Goal: Transaction & Acquisition: Purchase product/service

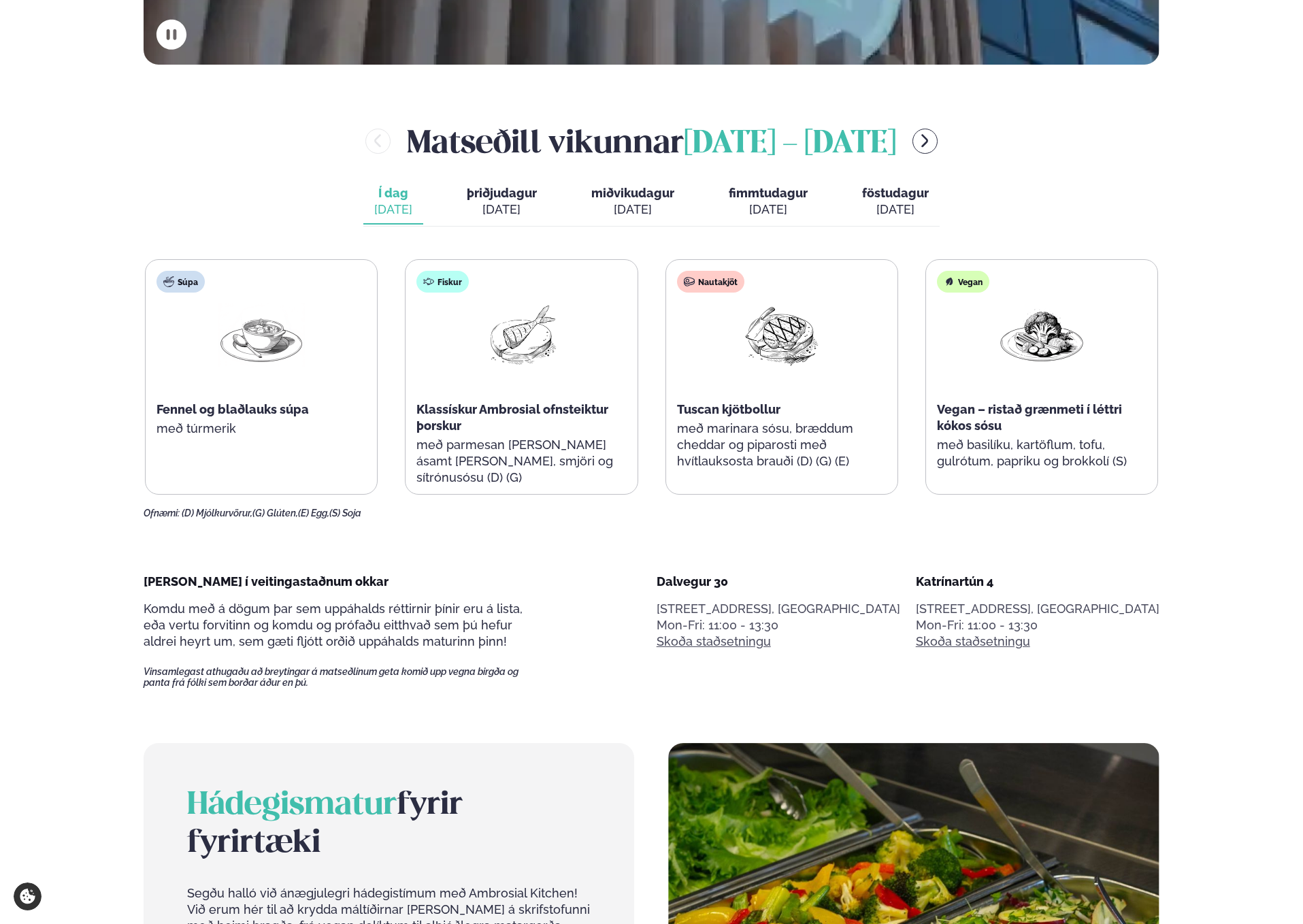
scroll to position [748, 0]
click at [636, 579] on div "[PERSON_NAME] í veitingastaðnum okkar Komdu með á dögum þar sem uppáhalds rétti…" at bounding box center [651, 630] width 1015 height 115
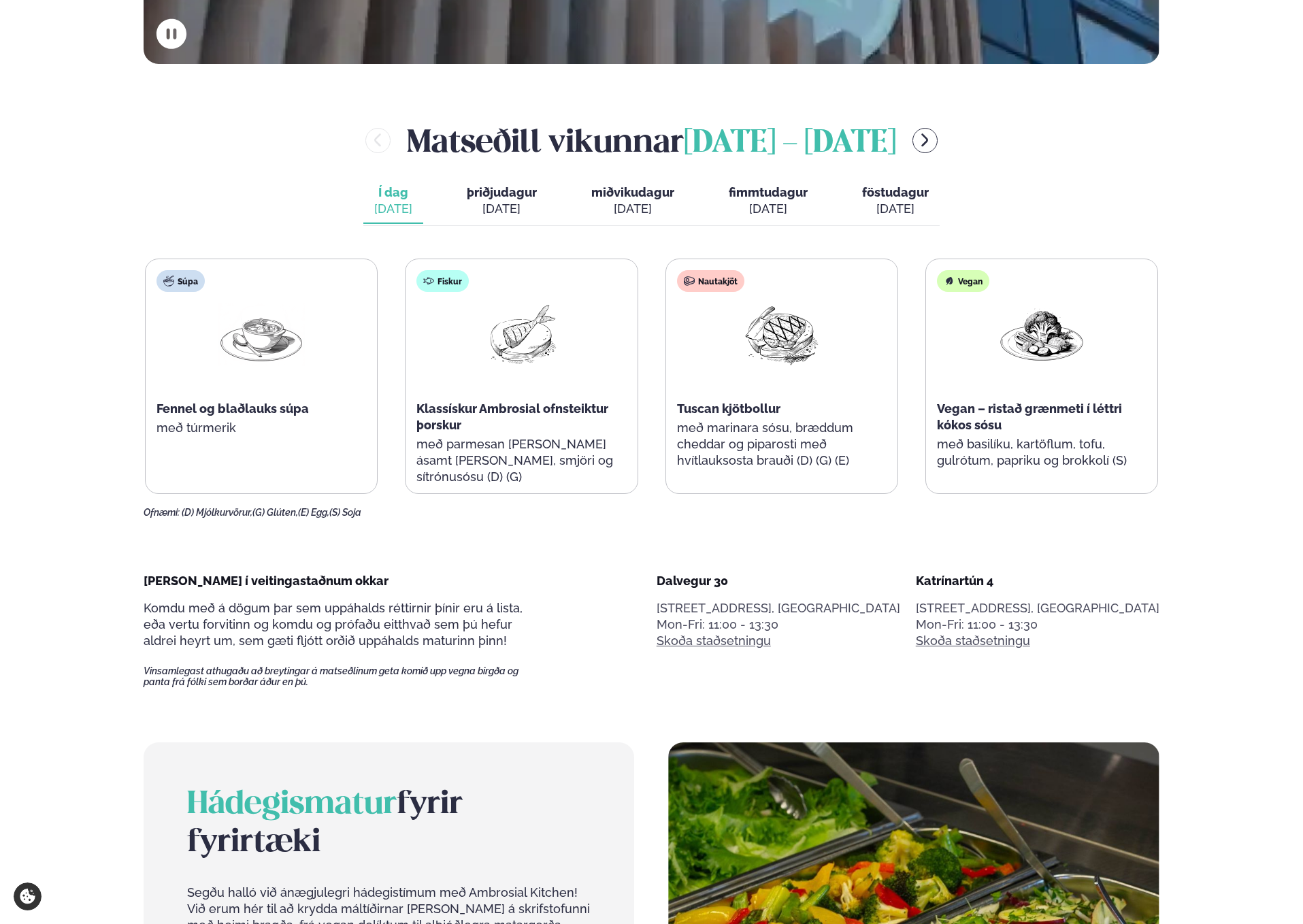
click at [636, 579] on div "[PERSON_NAME] í veitingastaðnum okkar Komdu með á dögum þar sem uppáhalds rétti…" at bounding box center [651, 630] width 1015 height 115
click at [642, 552] on main "Alþjóðleg matseld Hollur hádegisverður, Veitingar & Takeaway. Staðir okkar Dalv…" at bounding box center [651, 877] width 1097 height 3251
click at [492, 195] on span "þriðjudagur" at bounding box center [502, 192] width 70 height 14
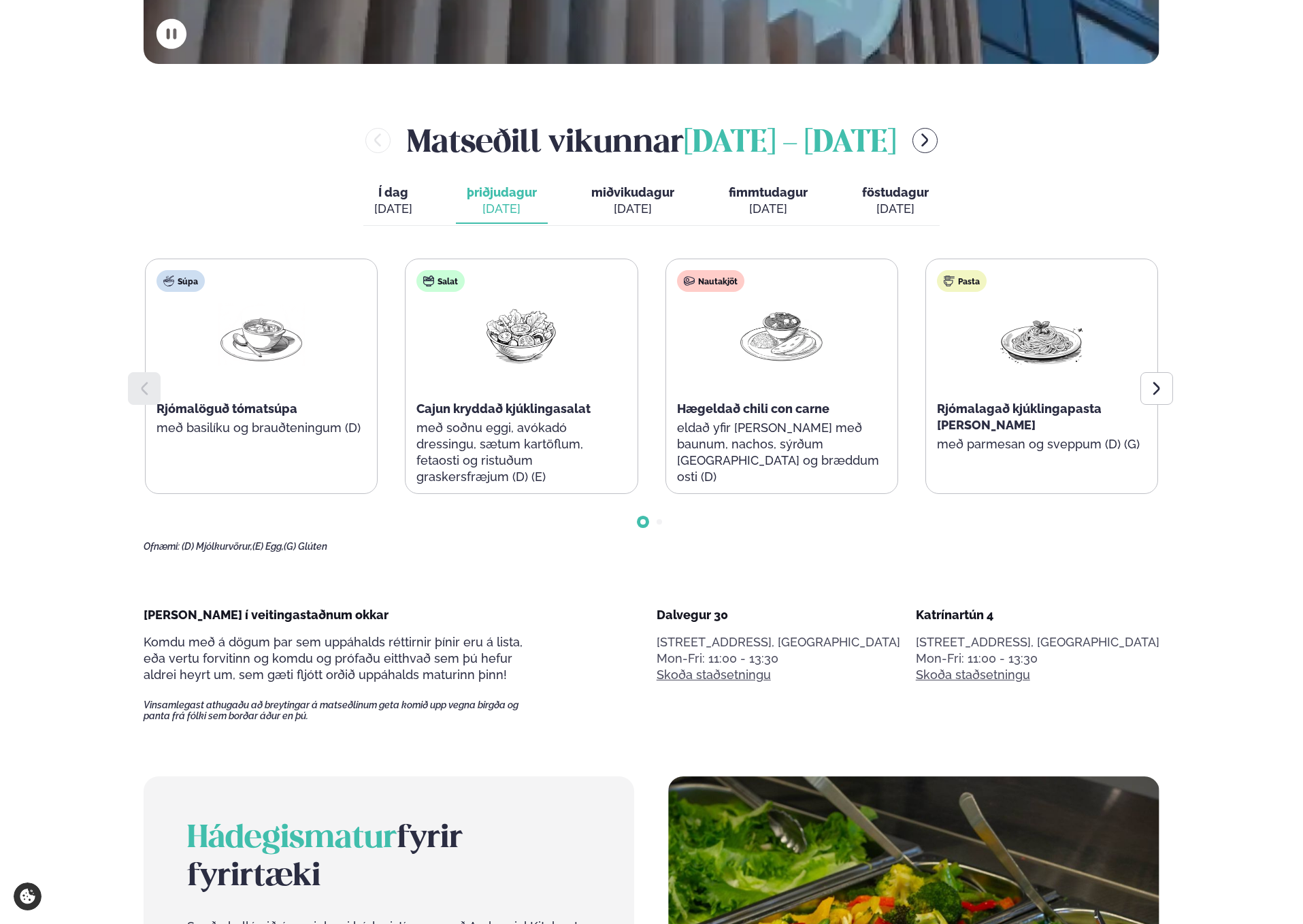
click at [611, 203] on div "[DATE]" at bounding box center [632, 209] width 83 height 16
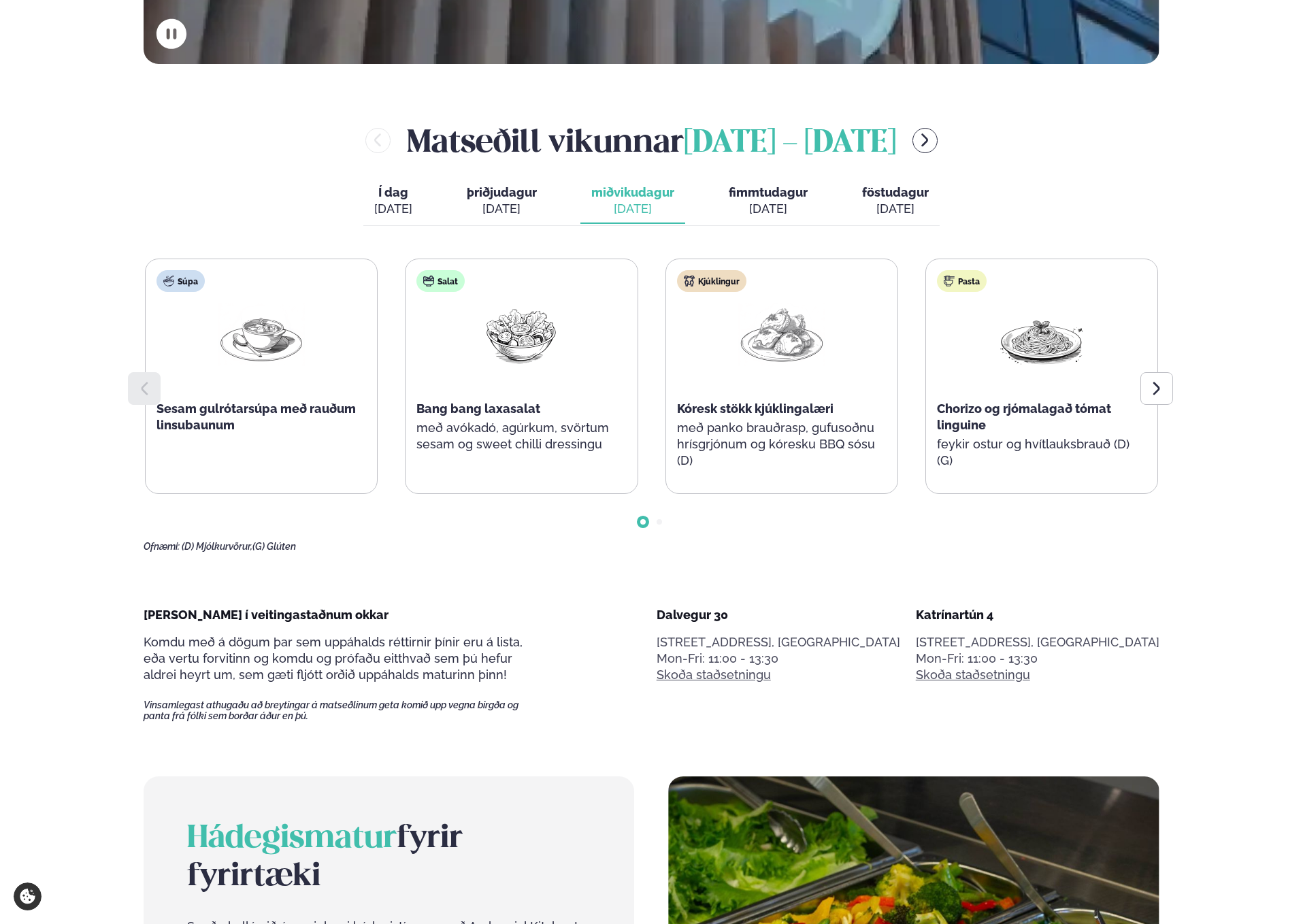
click at [431, 204] on div "Í dag Í d. [DATE] þriðjudagur þri. [DATE] miðvikudagur mið. [DATE] fimmtudagur …" at bounding box center [652, 202] width 576 height 47
click at [756, 202] on div "[DATE]" at bounding box center [768, 209] width 79 height 16
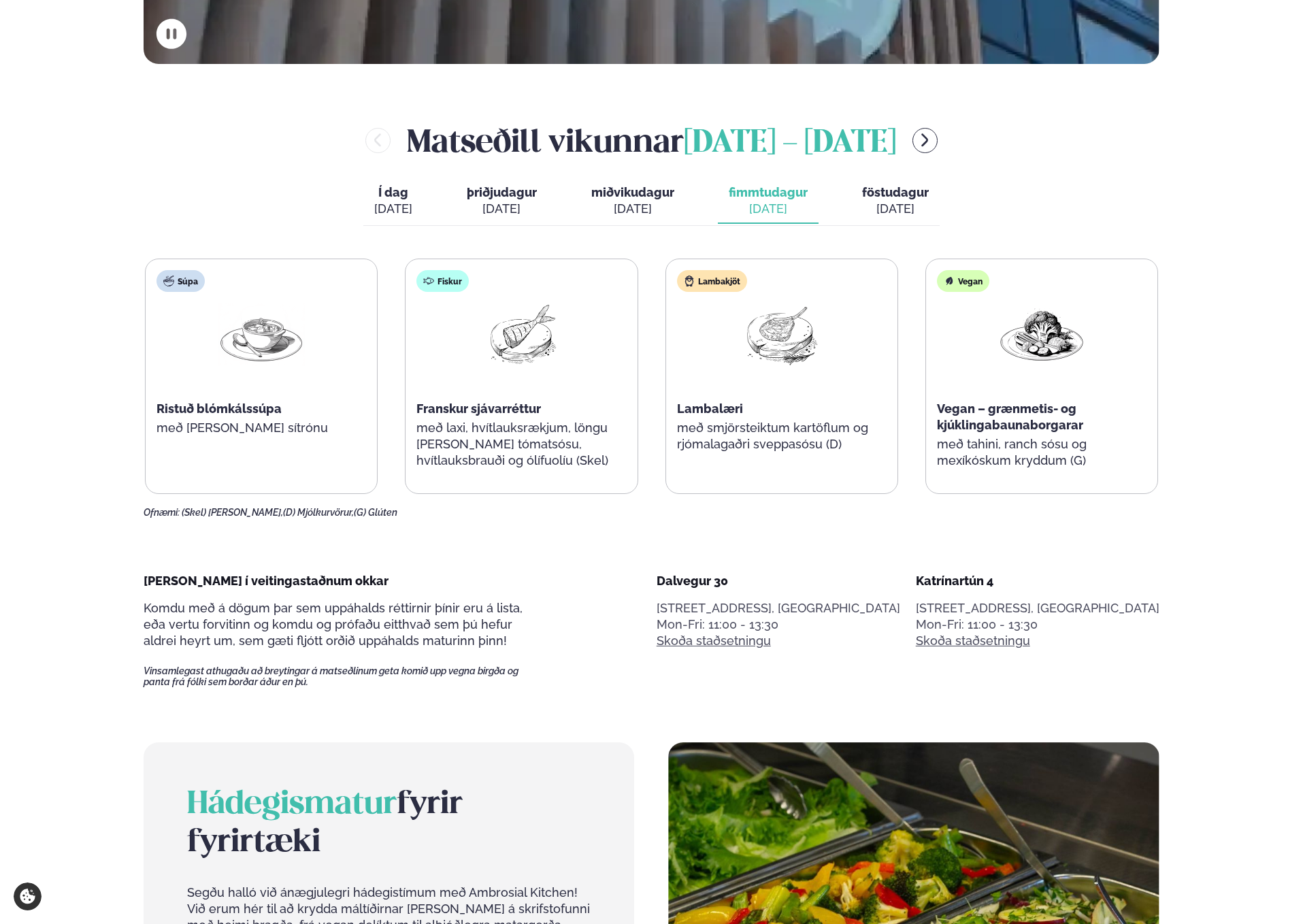
click at [411, 201] on div "[DATE]" at bounding box center [393, 209] width 38 height 16
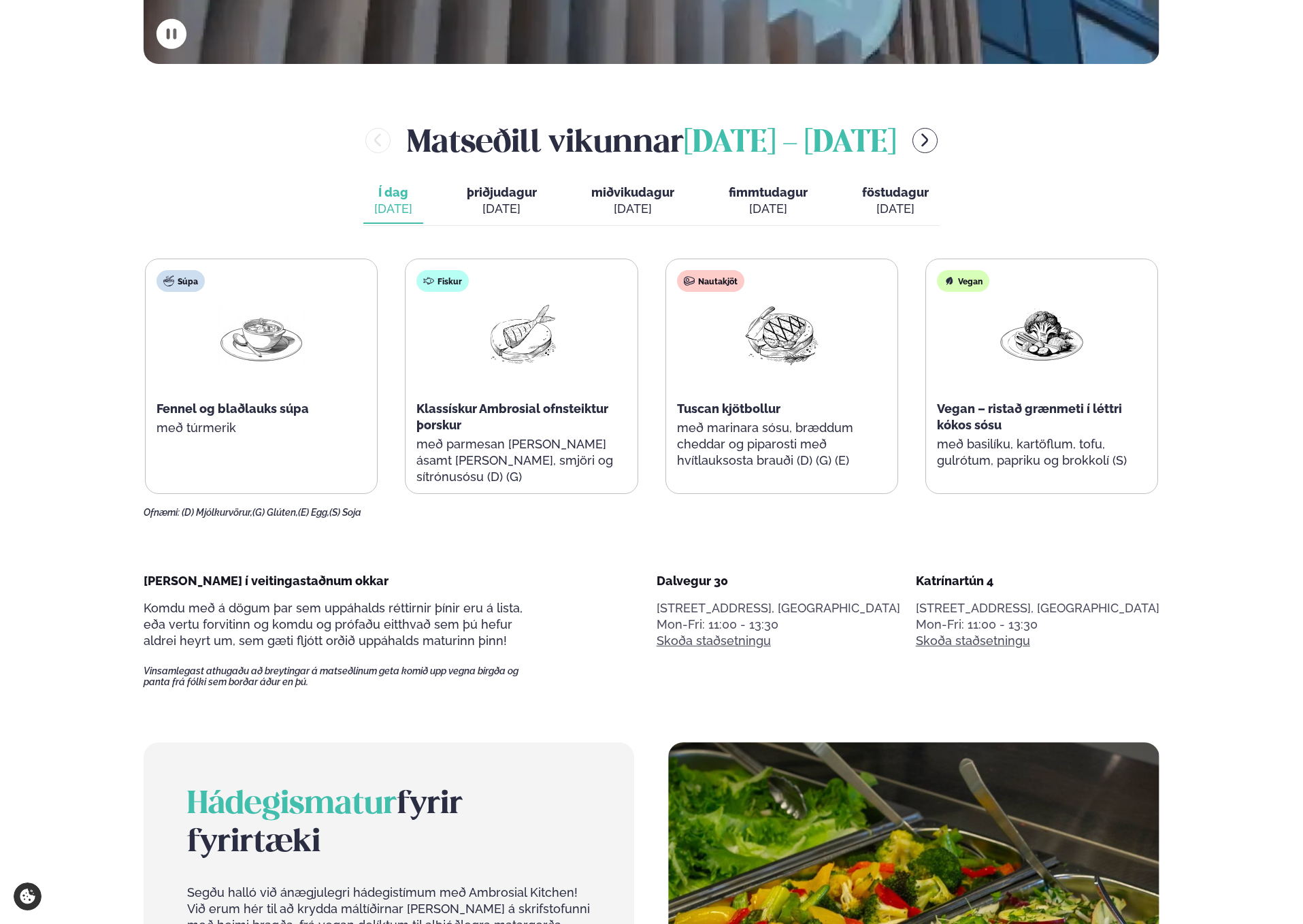
click at [542, 209] on button "þriðjudagur þri. [DATE]" at bounding box center [502, 201] width 92 height 45
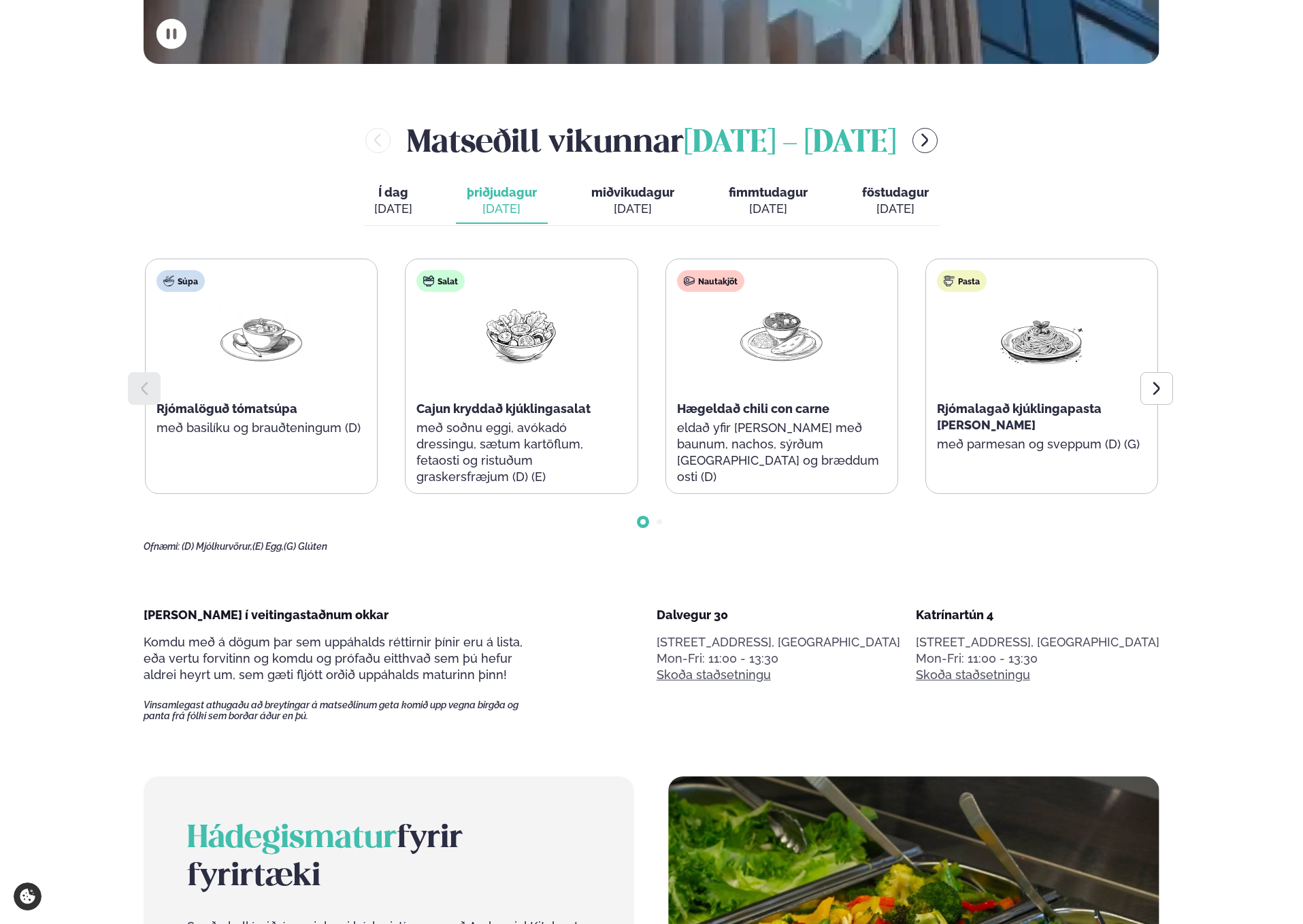
click at [446, 211] on div "Í dag Í d. [DATE] þriðjudagur þri. [DATE] miðvikudagur mið. [DATE] fimmtudagur …" at bounding box center [652, 202] width 576 height 47
click at [404, 205] on div "[DATE]" at bounding box center [393, 209] width 38 height 16
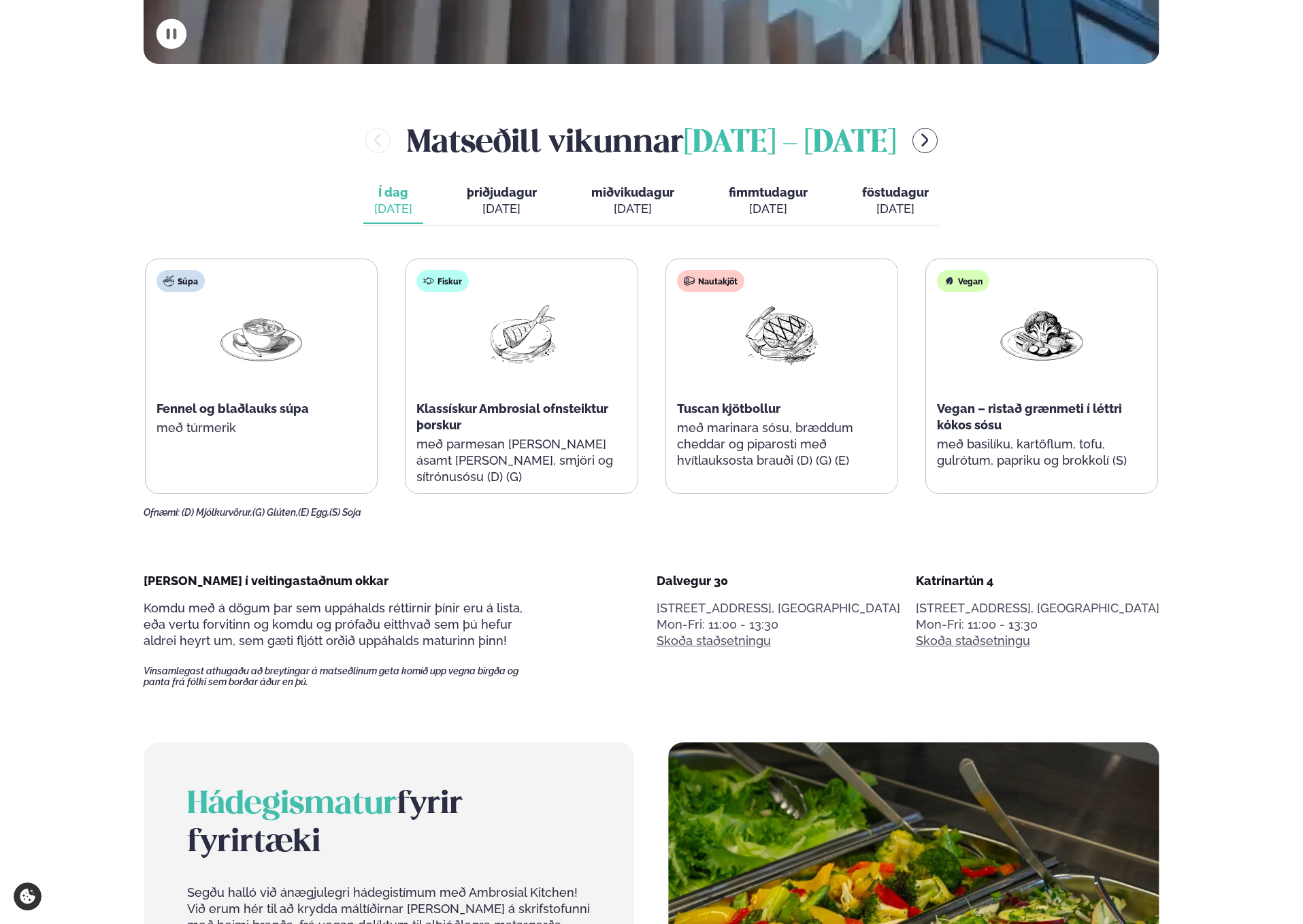
click at [692, 611] on div "[PERSON_NAME] í veitingastaðnum okkar Komdu með á dögum þar sem uppáhalds rétti…" at bounding box center [651, 630] width 1015 height 115
click at [482, 191] on span "þriðjudagur" at bounding box center [502, 192] width 70 height 14
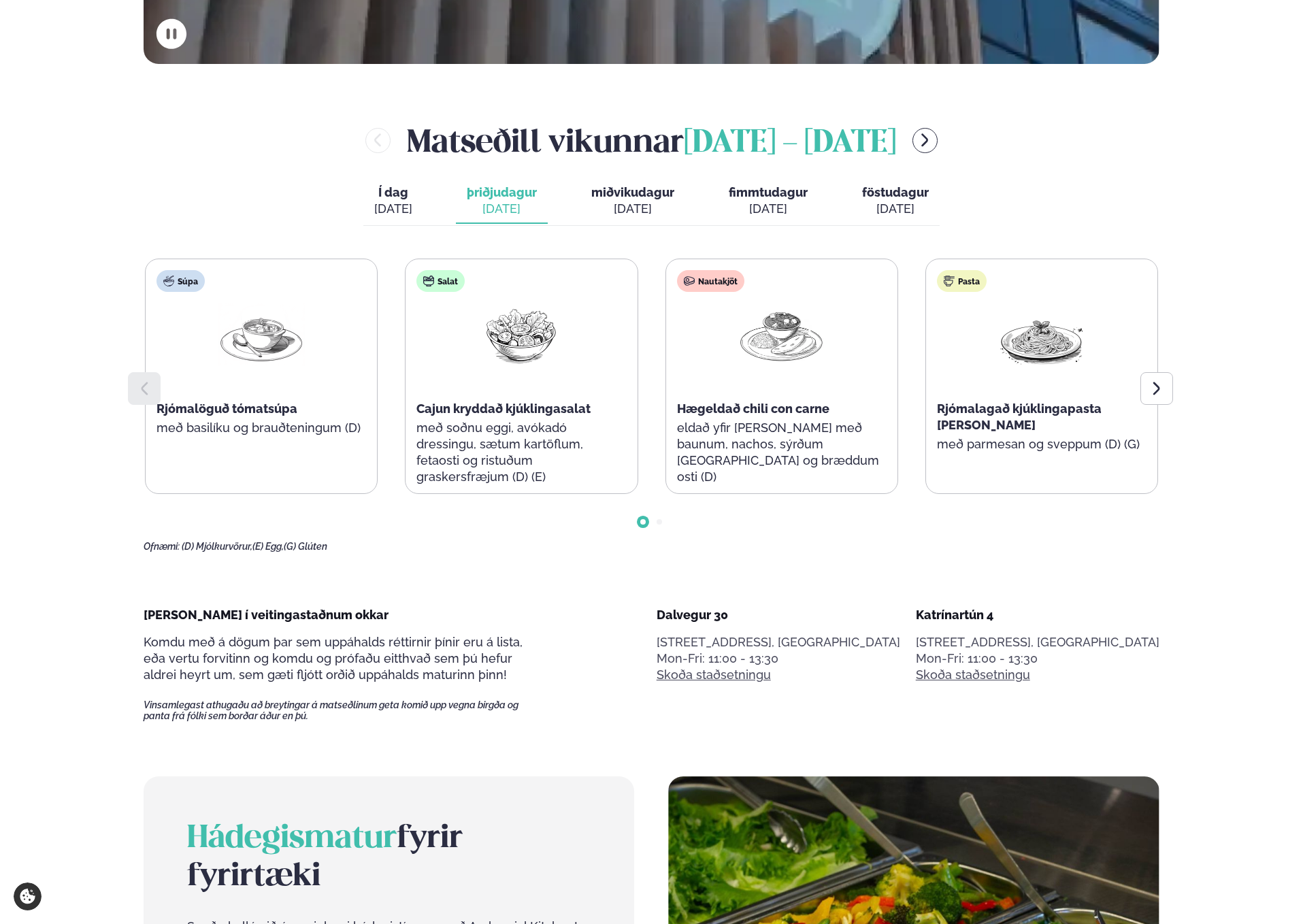
click at [419, 204] on button "Í dag Í d. [DATE]" at bounding box center [394, 201] width 60 height 45
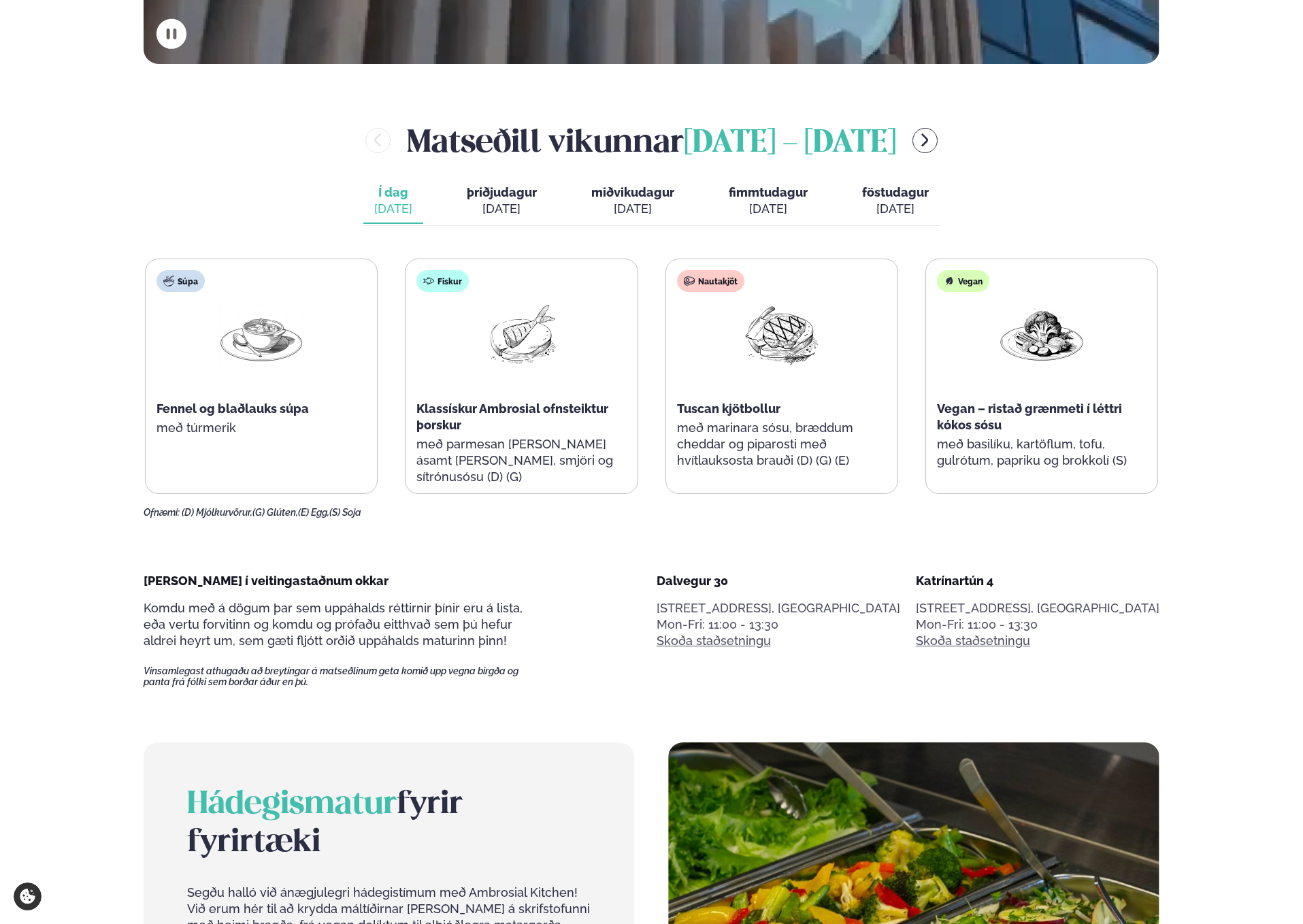
click at [718, 516] on div "Ofnæmi: (D) Mjólkurvörur, (G) Glúten, (E) Egg, (S) Soja" at bounding box center [651, 513] width 1015 height 11
click at [717, 517] on div "Ofnæmi: (D) Mjólkurvörur, (G) Glúten, (E) Egg, (S) Soja" at bounding box center [651, 513] width 1015 height 11
click at [716, 516] on div "Ofnæmi: (D) Mjólkurvörur, (G) Glúten, (E) Egg, (S) Soja" at bounding box center [651, 513] width 1015 height 11
click at [715, 515] on div "Ofnæmi: (D) Mjólkurvörur, (G) Glúten, (E) Egg, (S) Soja" at bounding box center [651, 513] width 1015 height 11
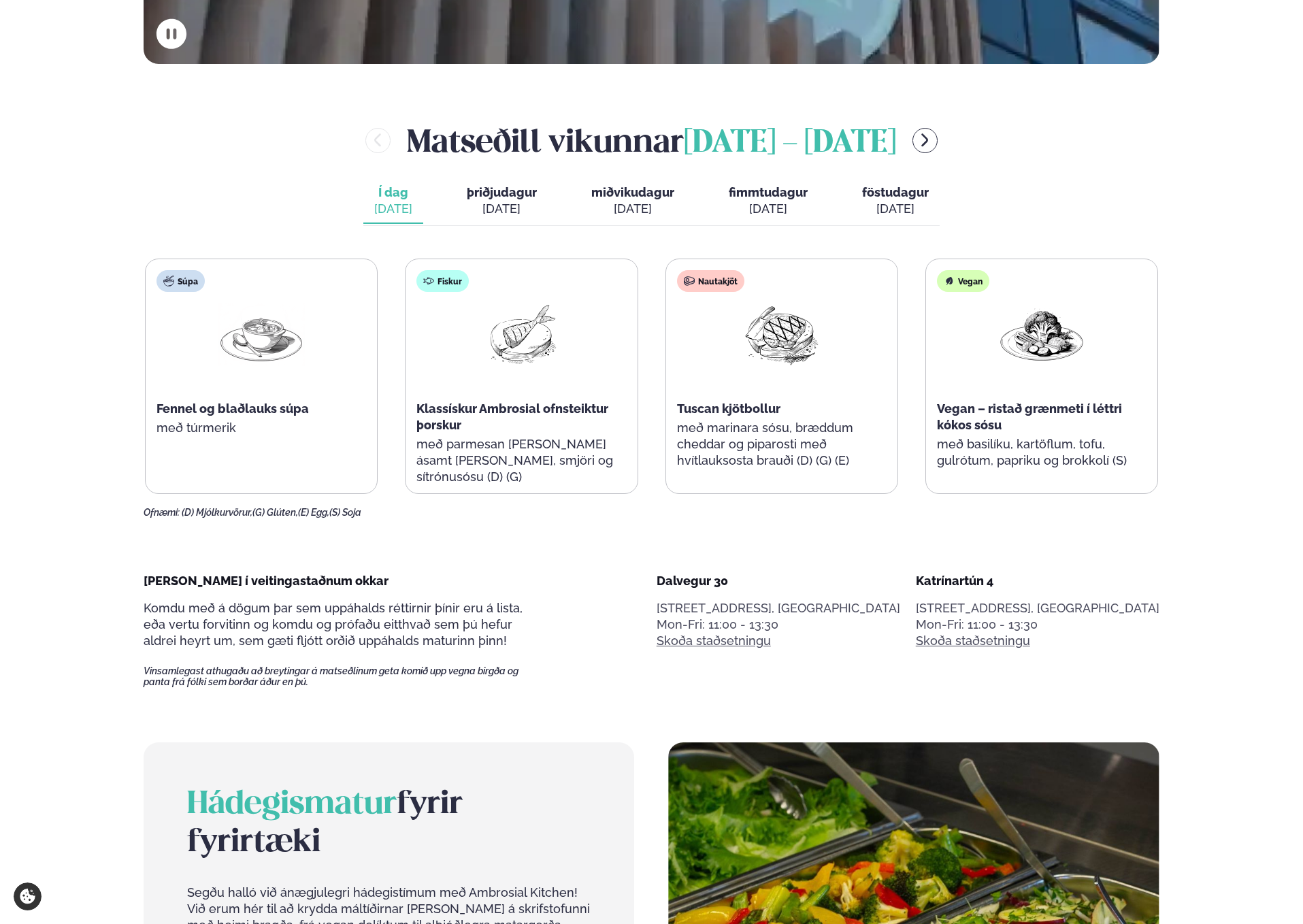
click at [715, 515] on div "Ofnæmi: (D) Mjólkurvörur, (G) Glúten, (E) Egg, (S) Soja" at bounding box center [651, 513] width 1015 height 11
click at [735, 410] on span "Tuscan kjötbollur" at bounding box center [729, 408] width 103 height 14
click at [740, 424] on p "með marinara sósu, bræddum cheddar og piparosti með hvítlauksosta brauði (D) (G…" at bounding box center [782, 445] width 209 height 49
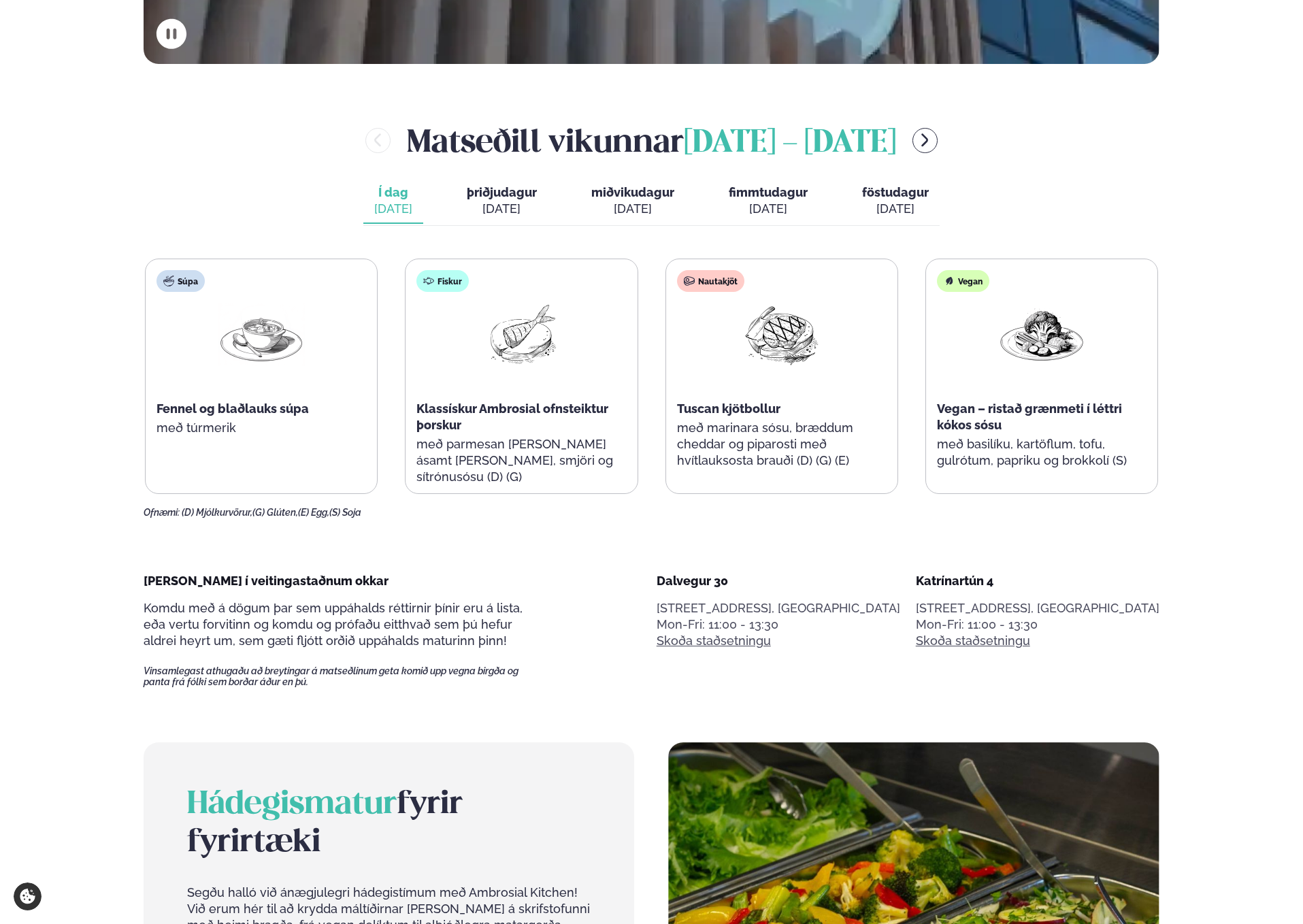
click at [740, 424] on p "með marinara sósu, bræddum cheddar og piparosti með hvítlauksosta brauði (D) (G…" at bounding box center [782, 445] width 209 height 49
click at [732, 408] on span "Tuscan kjötbollur" at bounding box center [729, 408] width 103 height 14
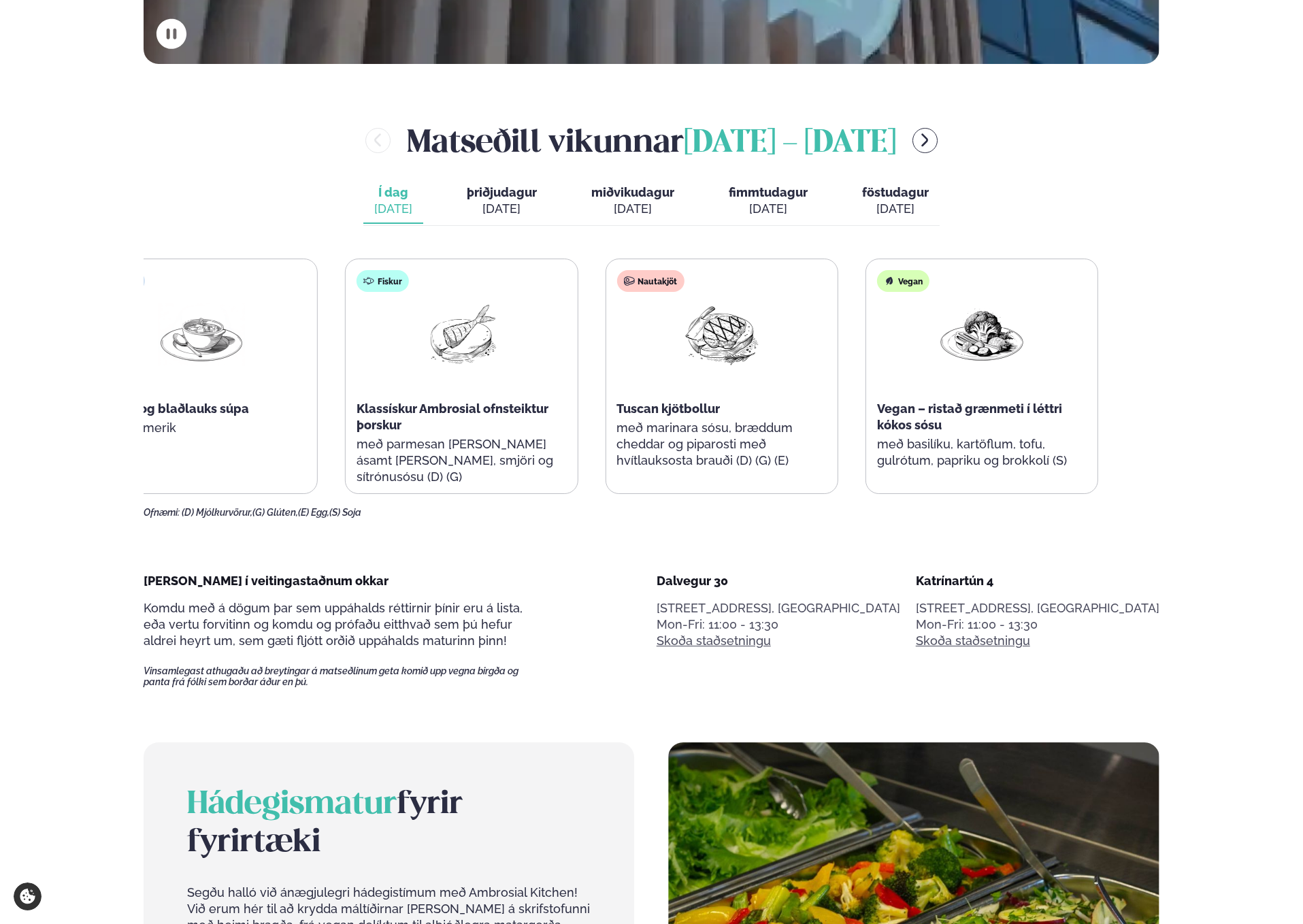
click at [666, 401] on div "Tuscan kjötbollur" at bounding box center [721, 408] width 209 height 16
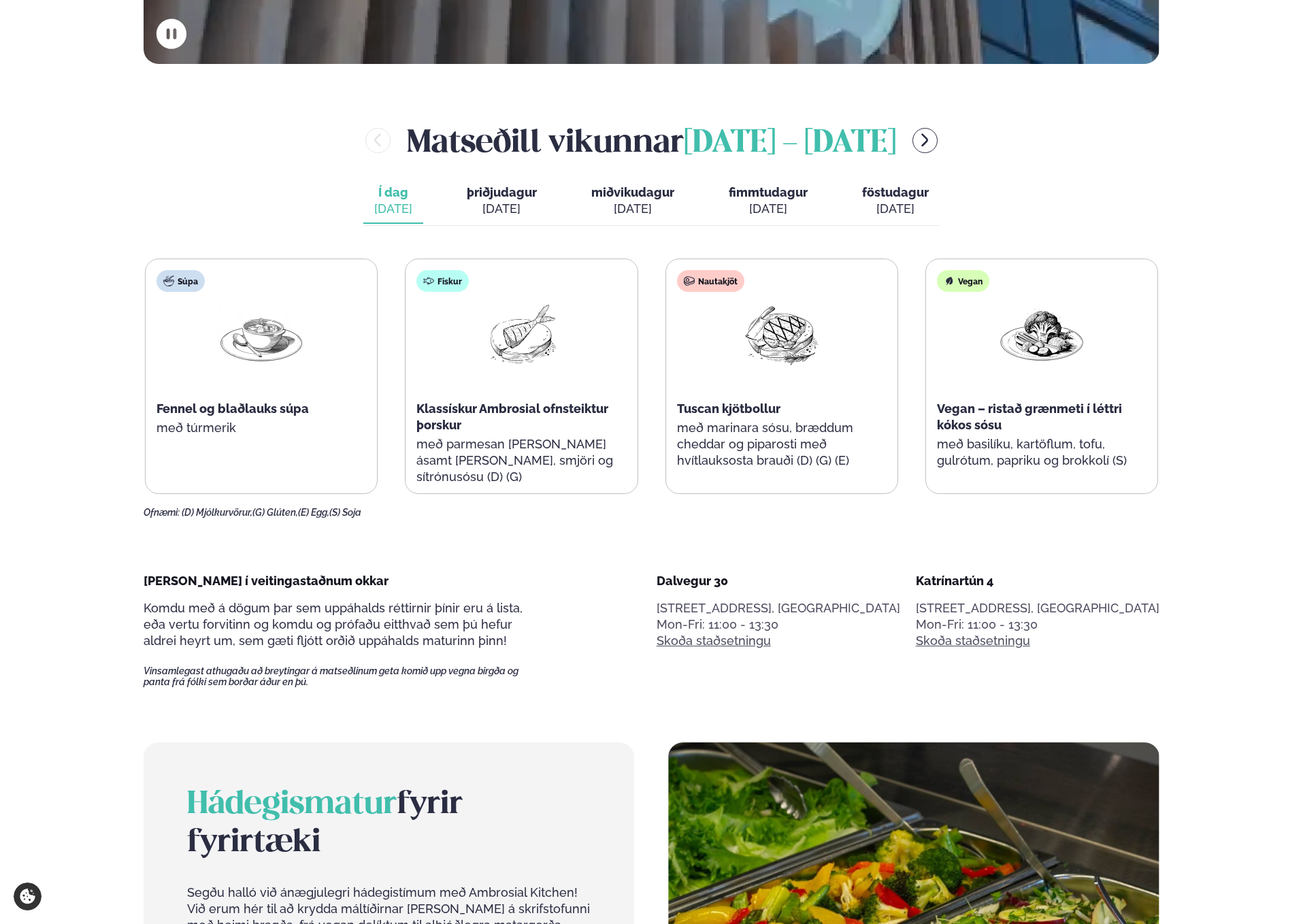
click at [636, 555] on main "Alþjóðleg matseld Hollur hádegisverður, Veitingar & Takeaway. Staðir okkar Dalv…" at bounding box center [651, 877] width 1097 height 3251
click at [639, 556] on main "Alþjóðleg matseld Hollur hádegisverður, Veitingar & Takeaway. Staðir okkar Dalv…" at bounding box center [651, 877] width 1097 height 3251
